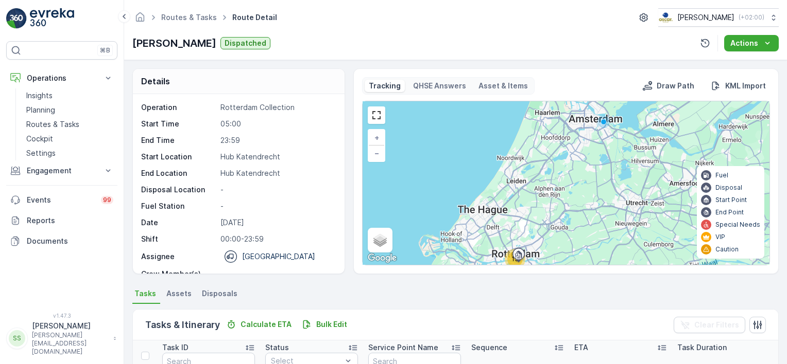
scroll to position [274, 0]
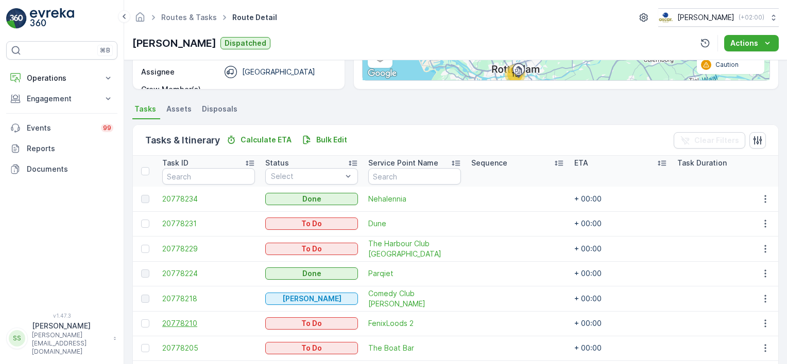
scroll to position [73, 0]
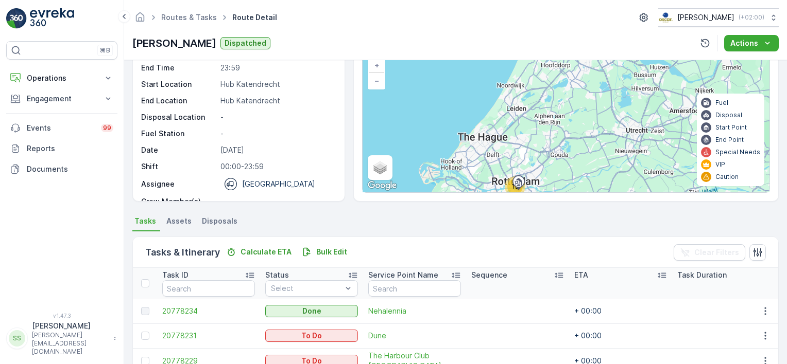
click at [312, 23] on div "Routes & Tasks Route Detail Oscar Circulair ( +02:00 )" at bounding box center [455, 17] width 646 height 19
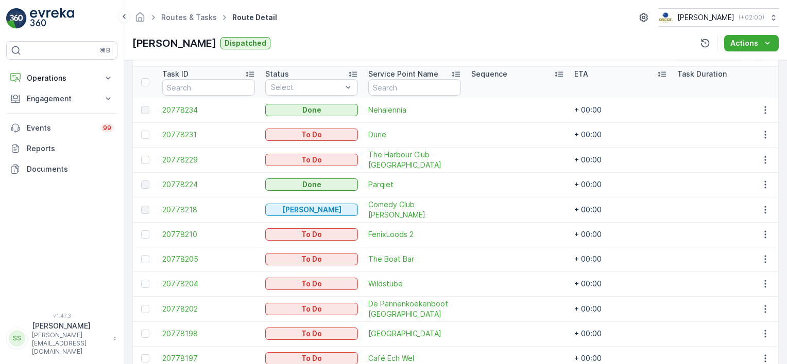
scroll to position [171, 0]
